Goal: Task Accomplishment & Management: Use online tool/utility

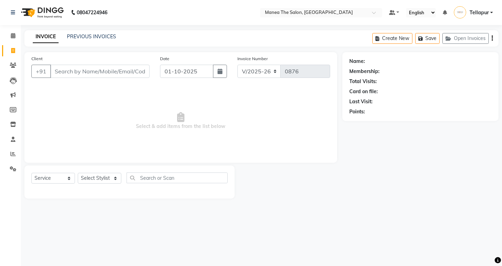
select select "6085"
select select "service"
click at [14, 35] on icon at bounding box center [13, 35] width 5 height 5
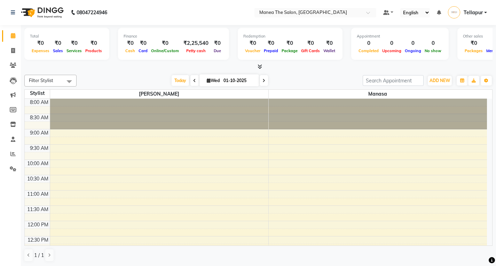
click at [193, 81] on icon at bounding box center [194, 81] width 3 height 4
type input "[DATE]"
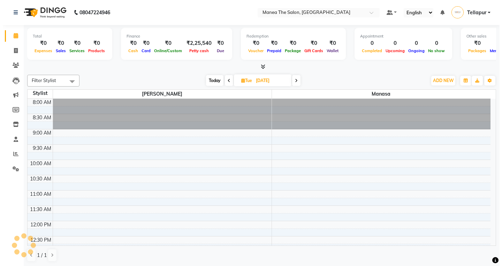
scroll to position [154, 0]
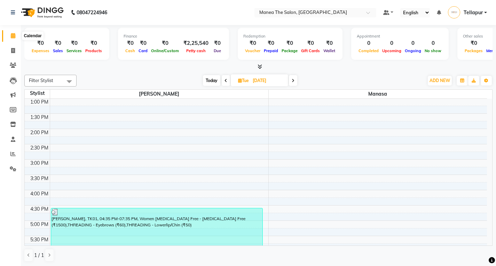
click at [16, 38] on span at bounding box center [13, 36] width 12 height 8
click at [14, 38] on icon at bounding box center [13, 35] width 5 height 5
click at [13, 52] on icon at bounding box center [13, 50] width 4 height 5
select select "6085"
select select "service"
